Goal: Task Accomplishment & Management: Use online tool/utility

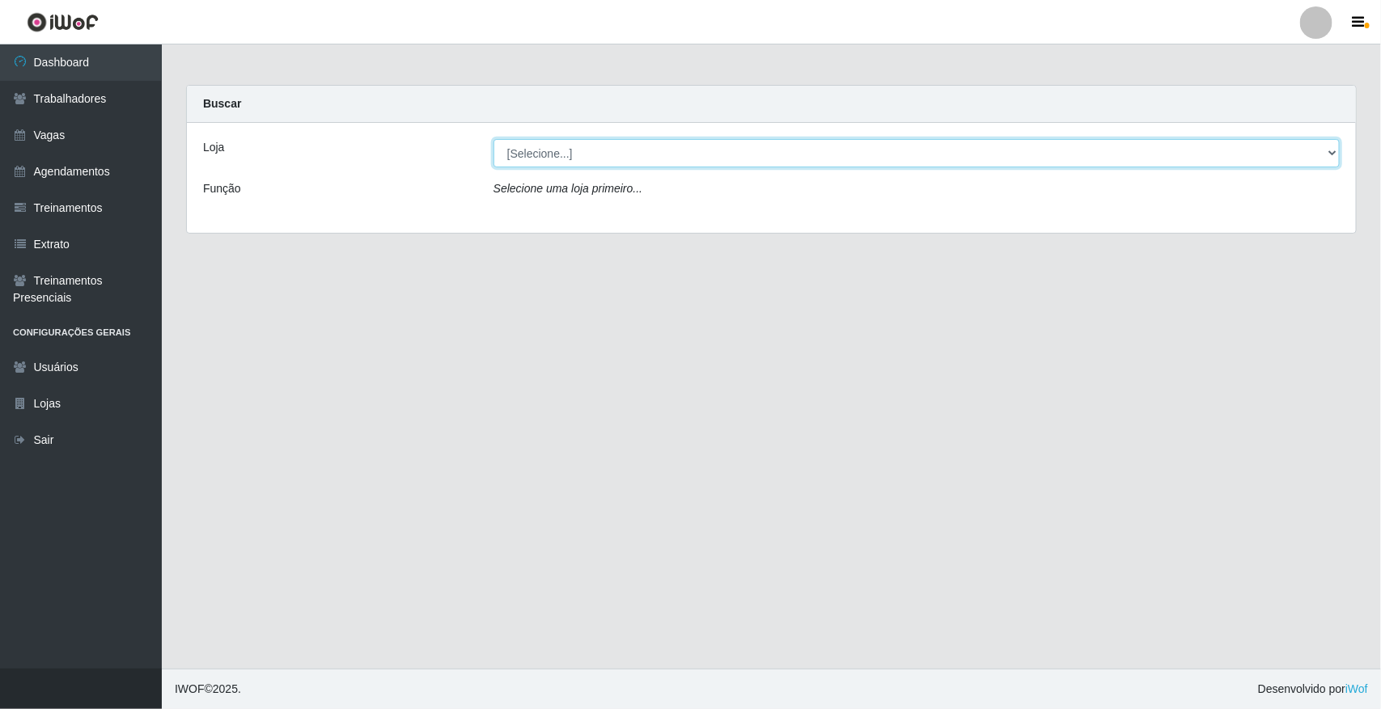
click at [1044, 150] on select "[Selecione...] [GEOGRAPHIC_DATA]" at bounding box center [916, 153] width 846 height 28
select select "65"
click at [493, 139] on select "[Selecione...] [GEOGRAPHIC_DATA]" at bounding box center [916, 153] width 846 height 28
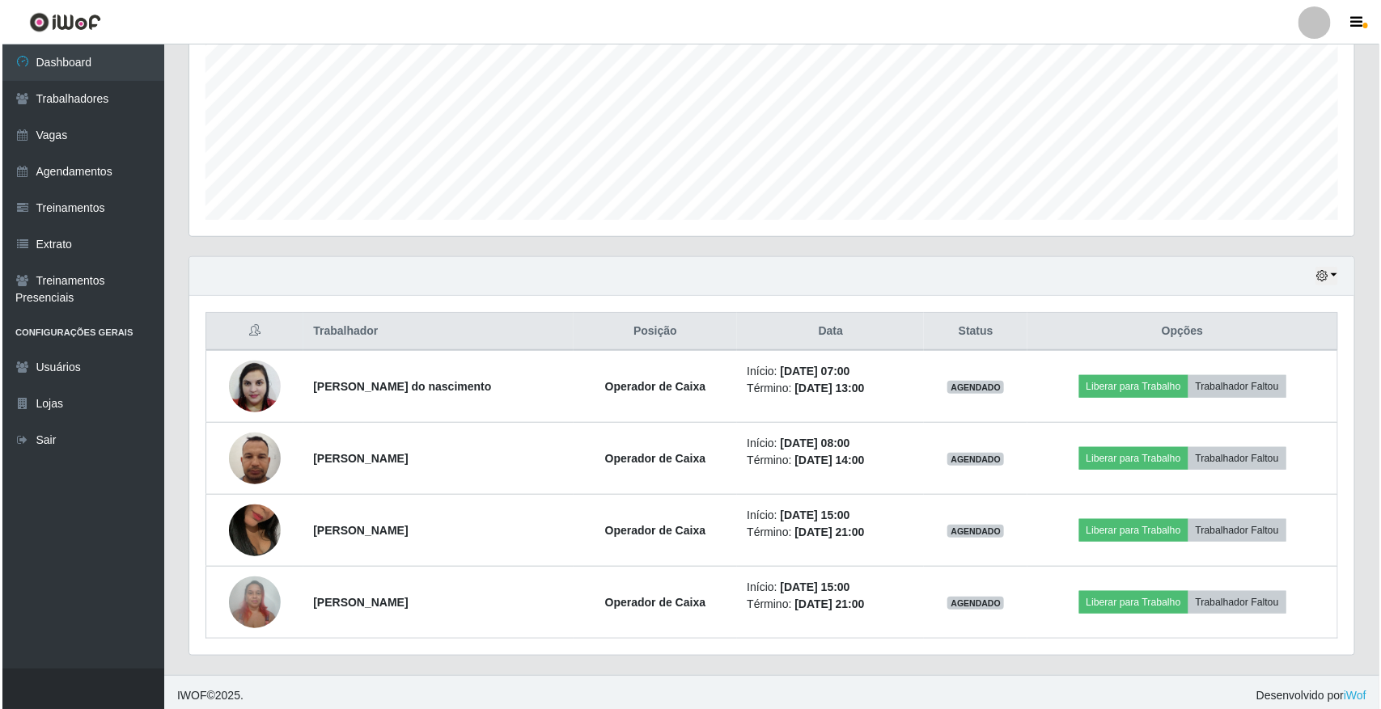
scroll to position [366, 0]
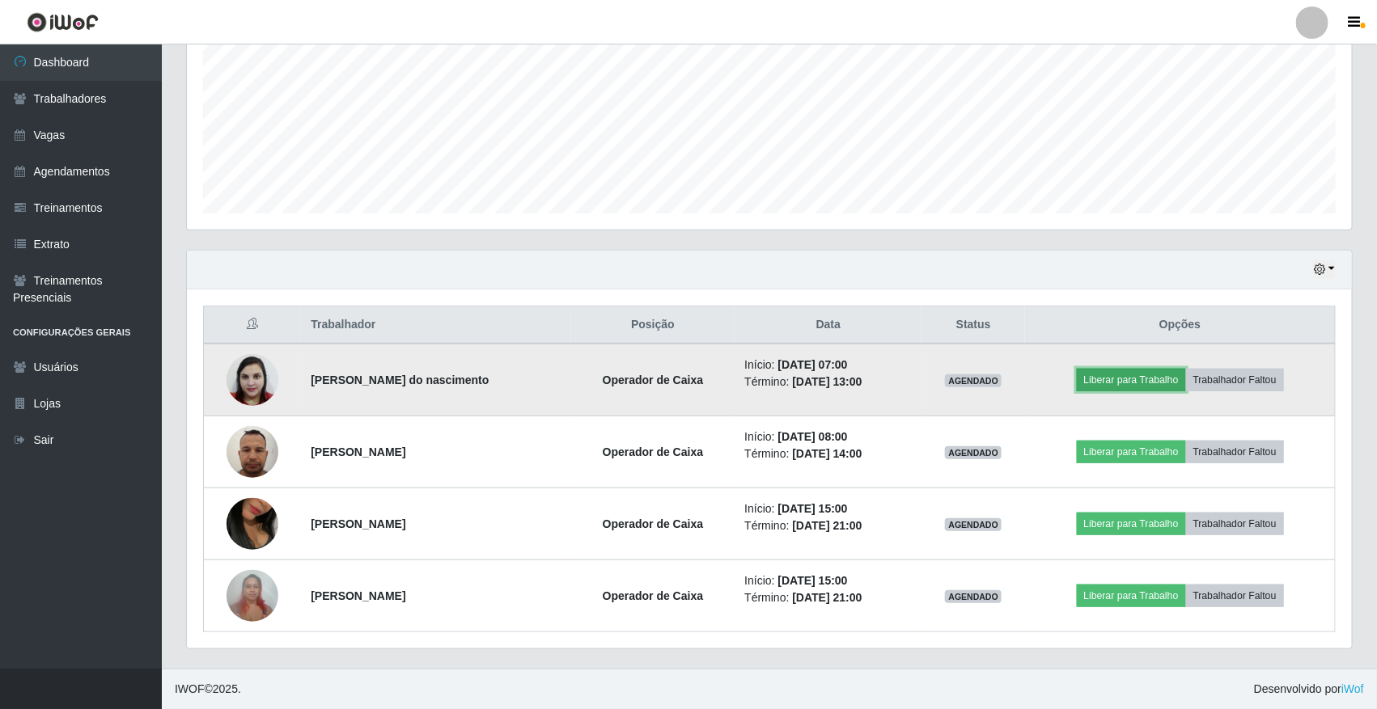
click at [1044, 380] on button "Liberar para Trabalho" at bounding box center [1131, 380] width 109 height 23
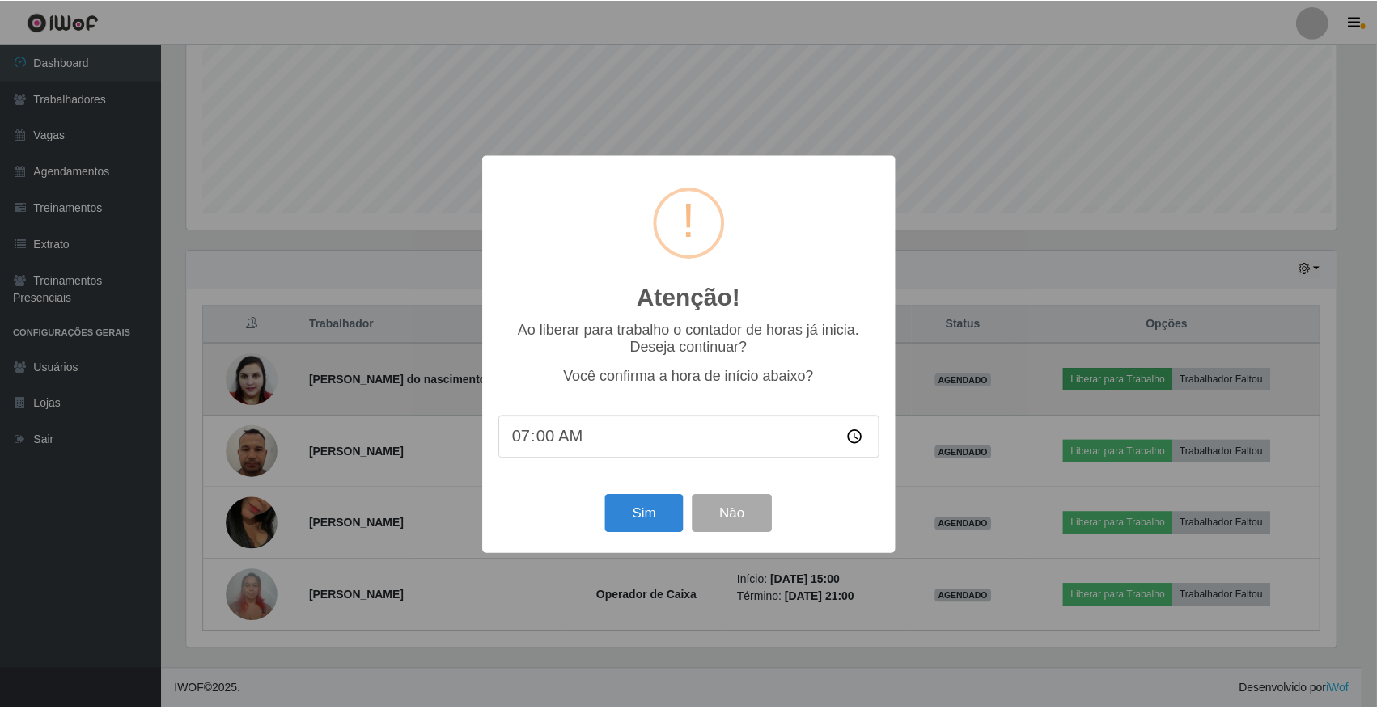
scroll to position [337, 1154]
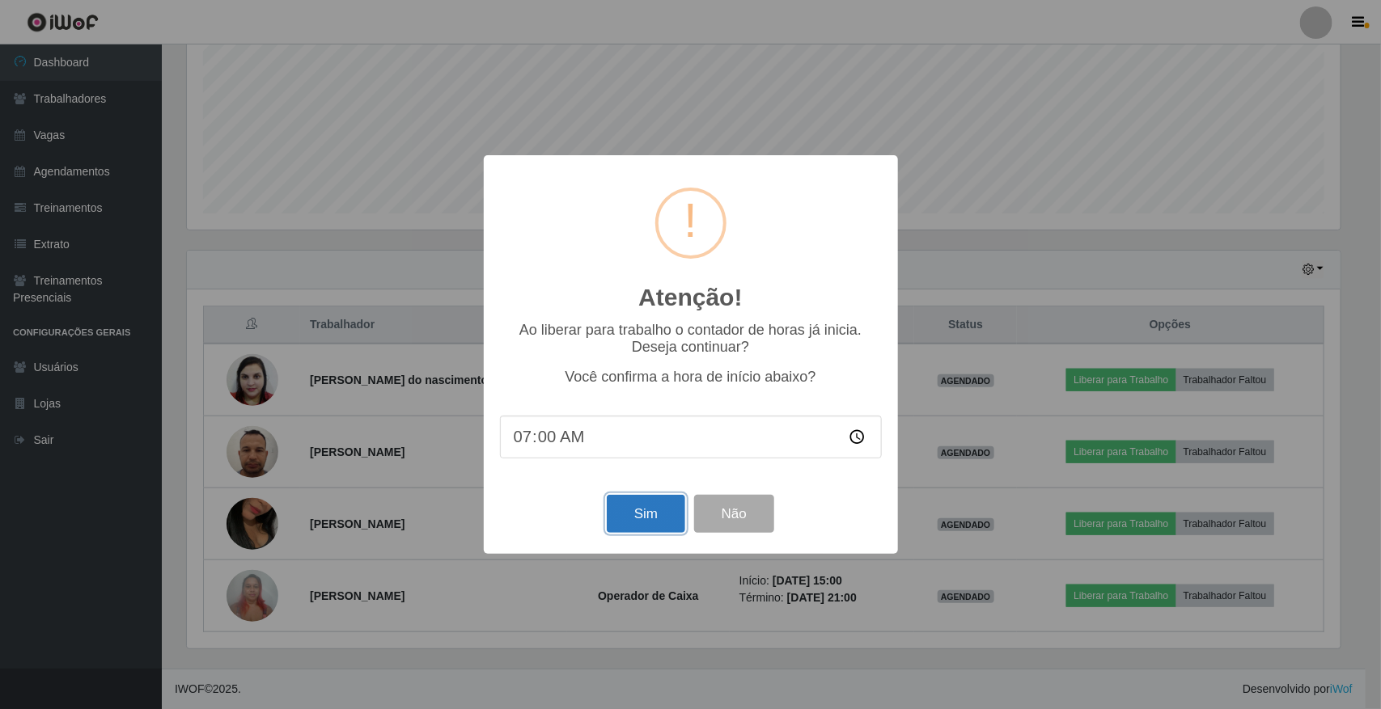
click at [632, 524] on button "Sim" at bounding box center [646, 514] width 78 height 38
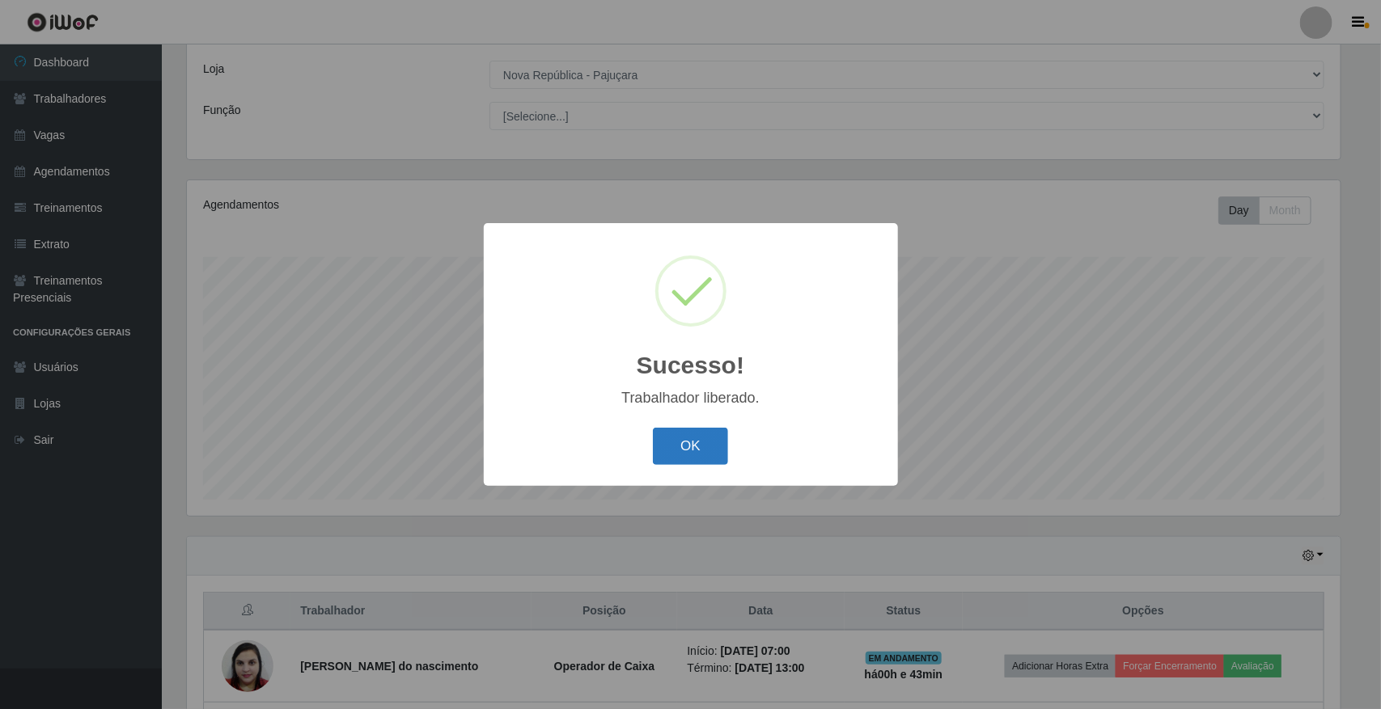
click at [680, 450] on button "OK" at bounding box center [690, 447] width 75 height 38
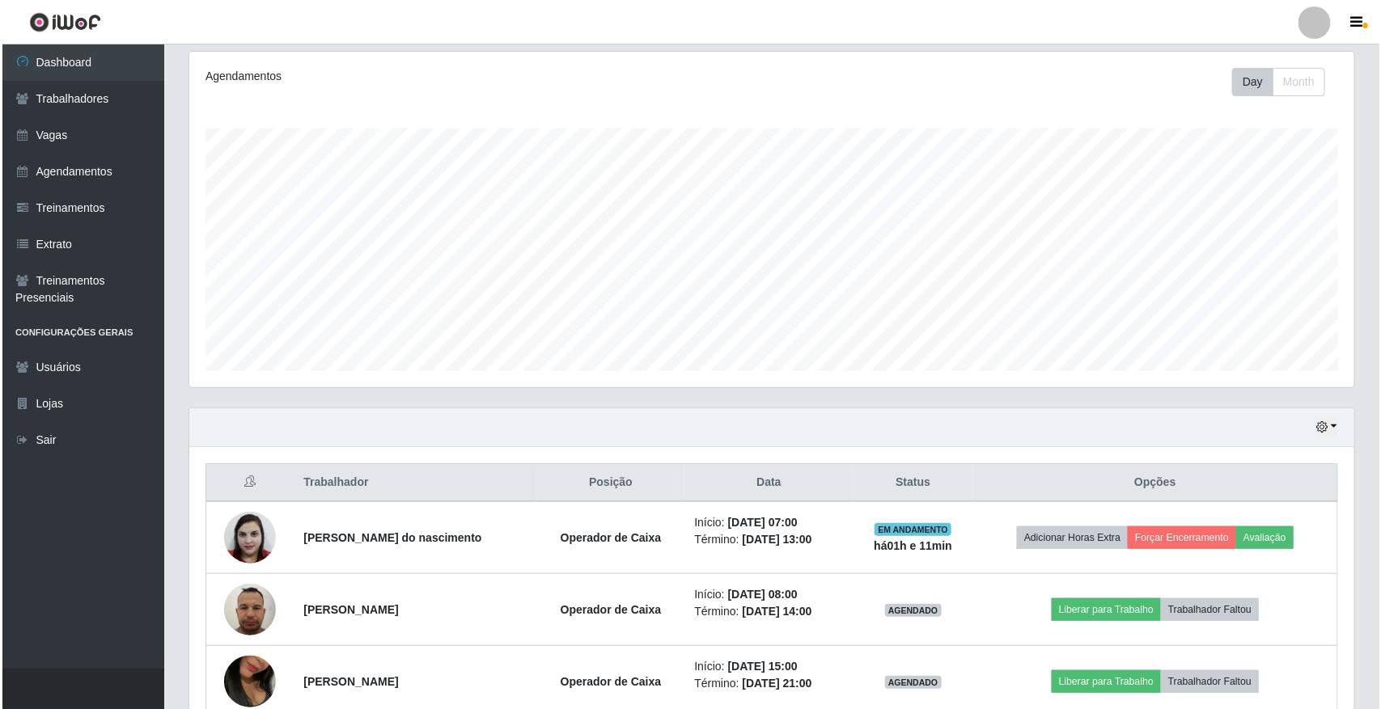
scroll to position [366, 0]
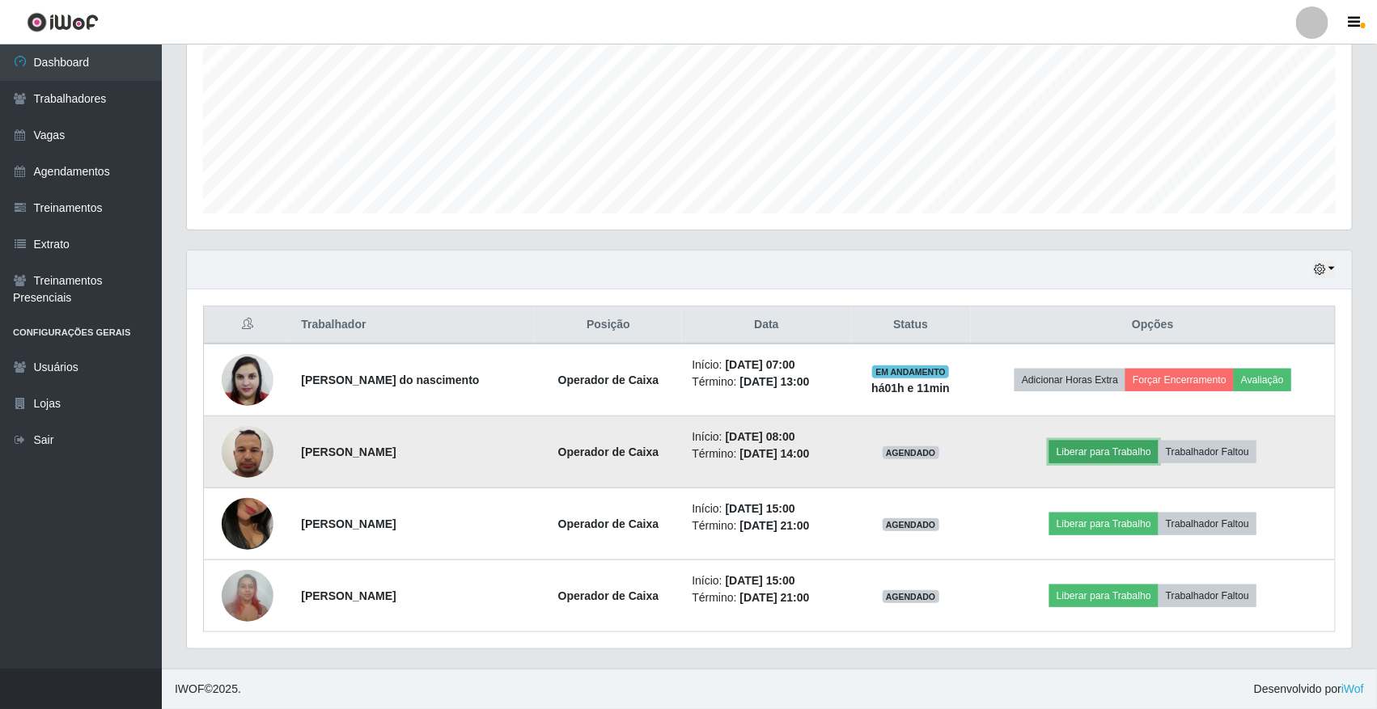
click at [1044, 443] on button "Liberar para Trabalho" at bounding box center [1103, 452] width 109 height 23
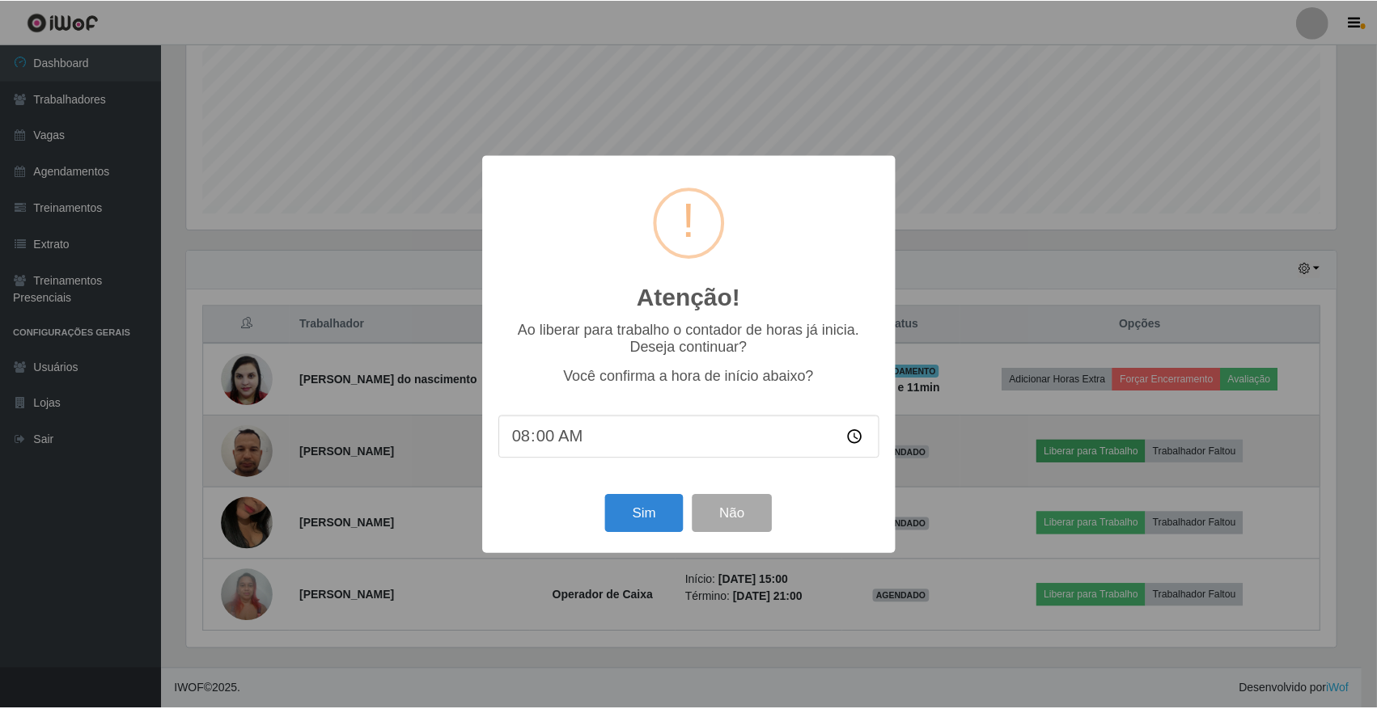
scroll to position [337, 1154]
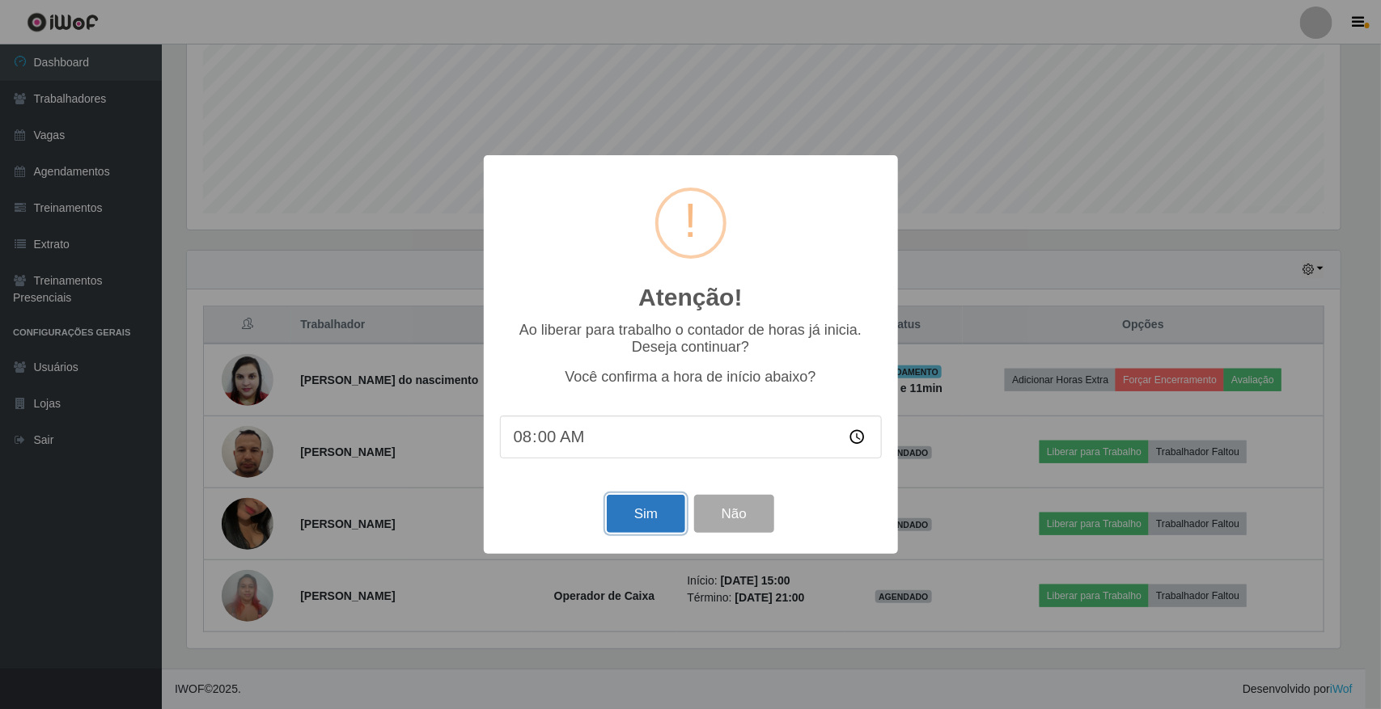
click at [636, 516] on button "Sim" at bounding box center [646, 514] width 78 height 38
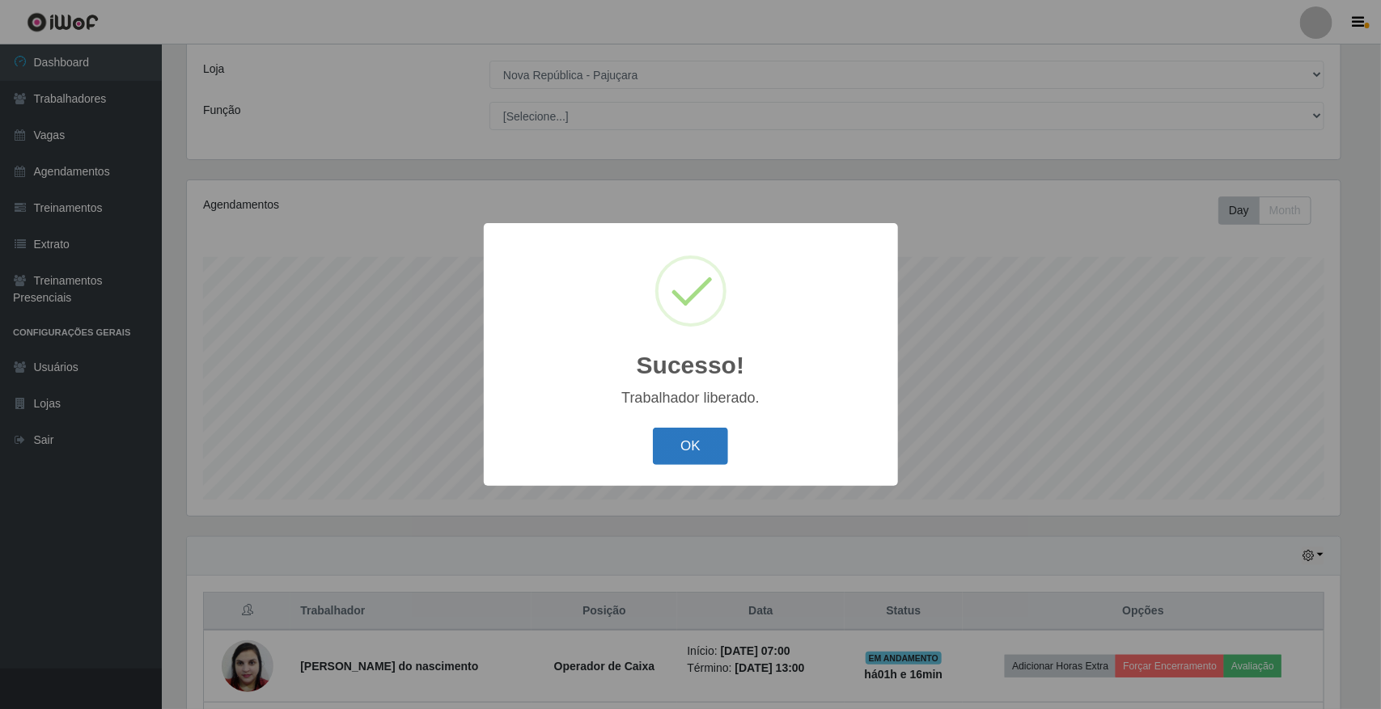
click at [673, 446] on button "OK" at bounding box center [690, 447] width 75 height 38
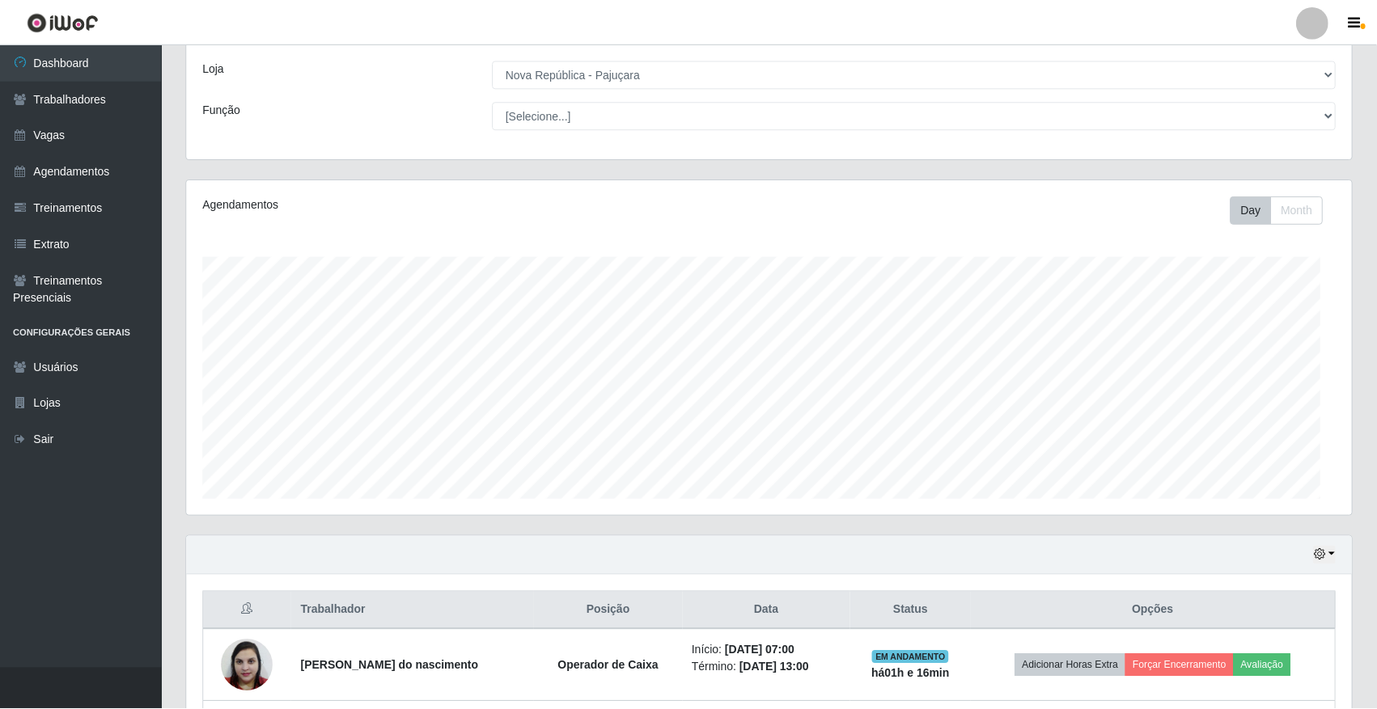
scroll to position [337, 1165]
